Goal: Task Accomplishment & Management: Manage account settings

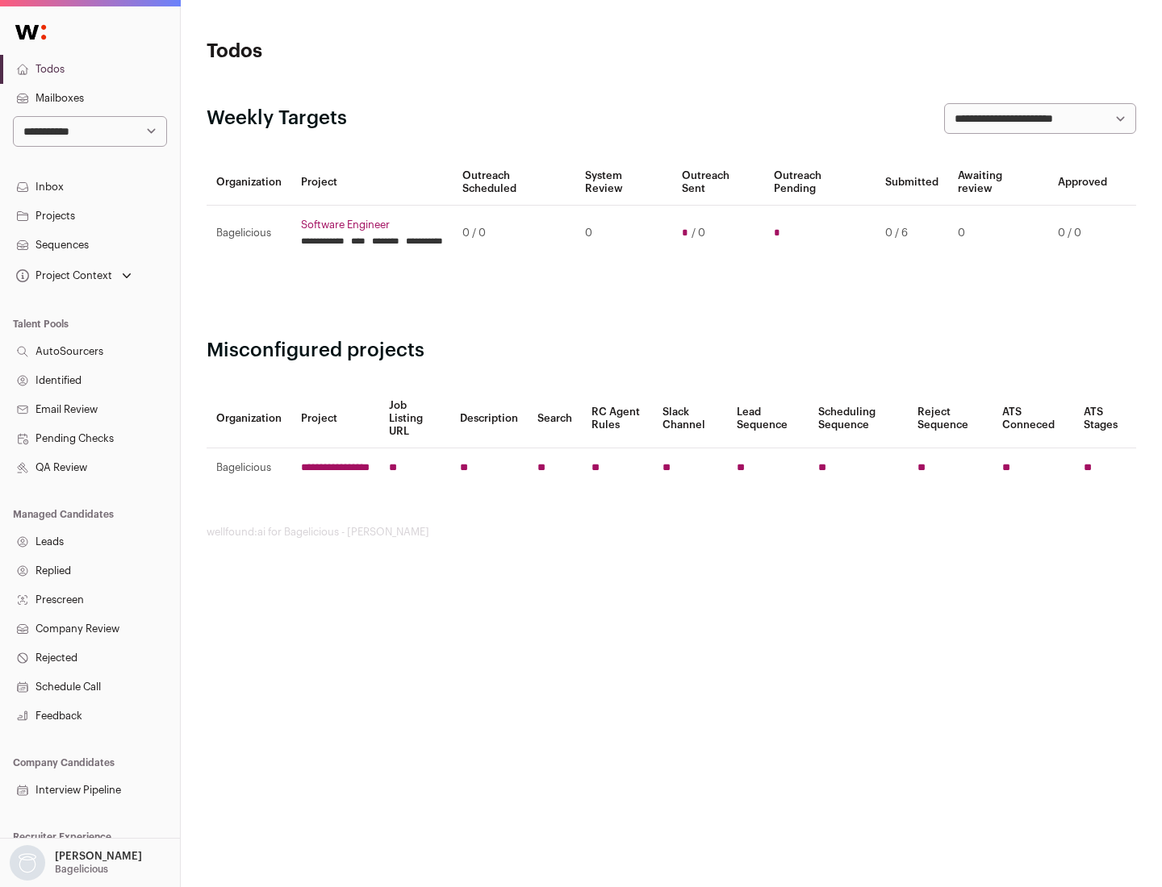
click at [90, 215] on link "Projects" at bounding box center [90, 216] width 180 height 29
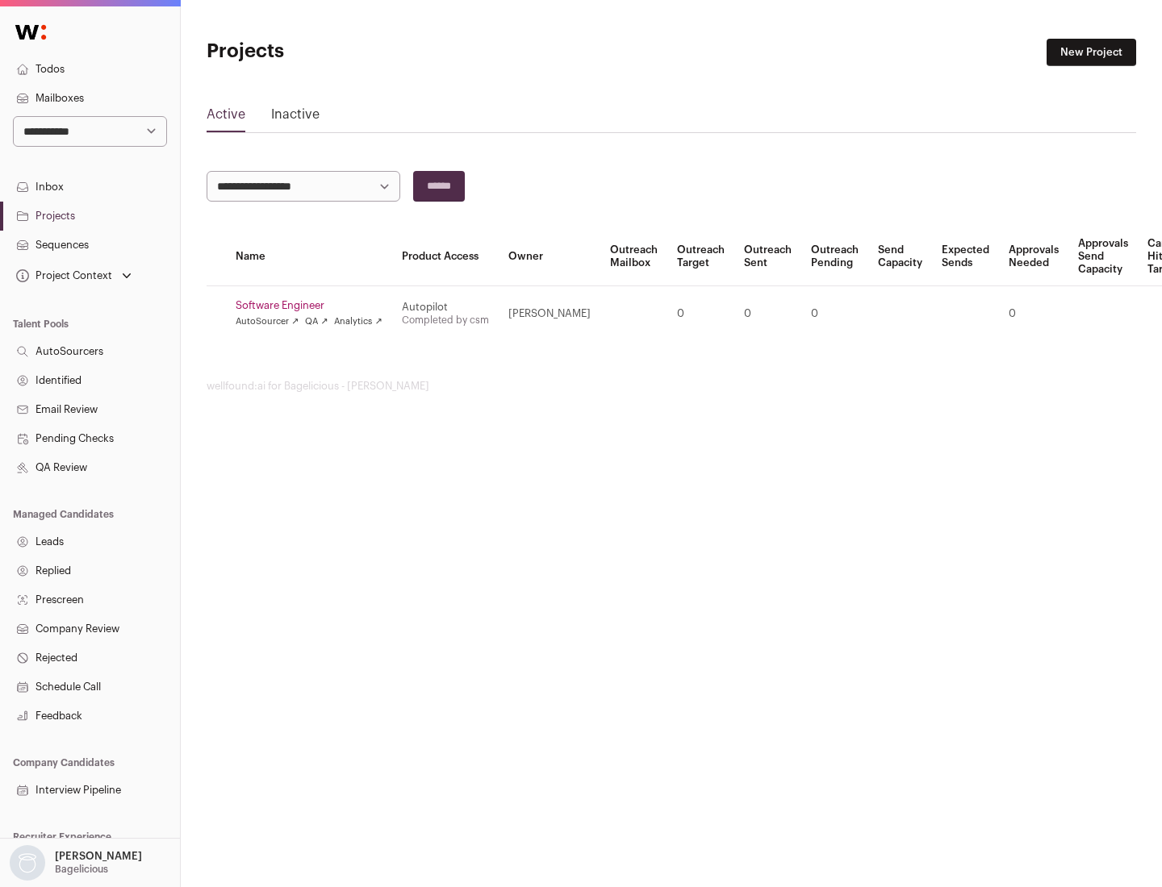
click at [314, 306] on link "Software Engineer" at bounding box center [309, 305] width 147 height 13
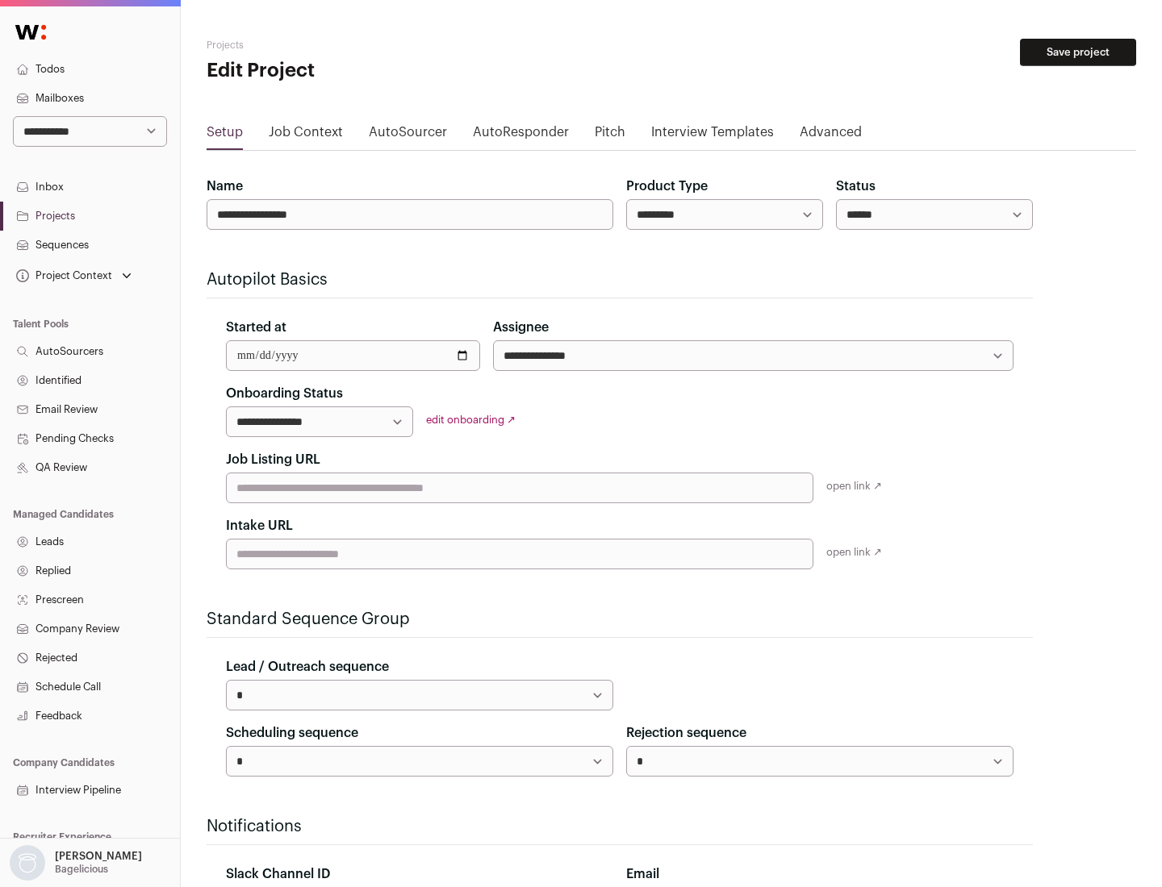
click at [1078, 52] on button "Save project" at bounding box center [1078, 52] width 116 height 27
